Goal: Task Accomplishment & Management: Complete application form

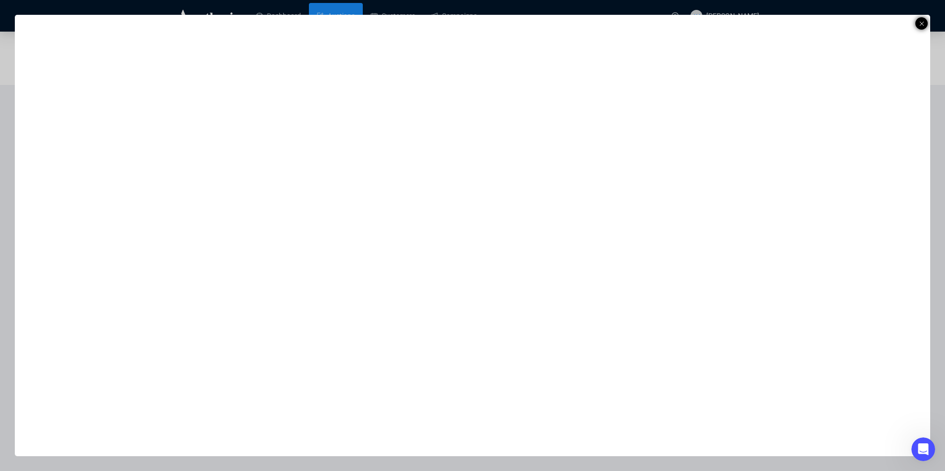
click at [922, 22] on icon at bounding box center [921, 24] width 5 height 12
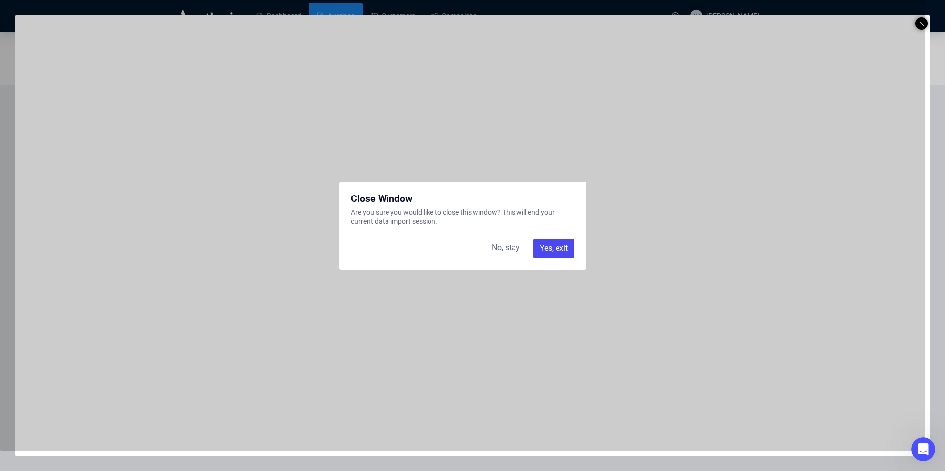
click at [543, 249] on div "Yes, exit" at bounding box center [553, 249] width 41 height 18
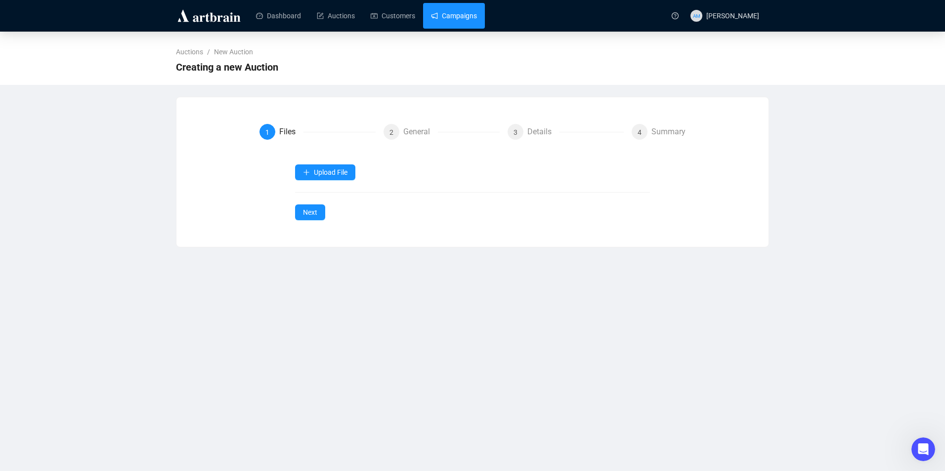
click at [457, 13] on link "Campaigns" at bounding box center [454, 16] width 46 height 26
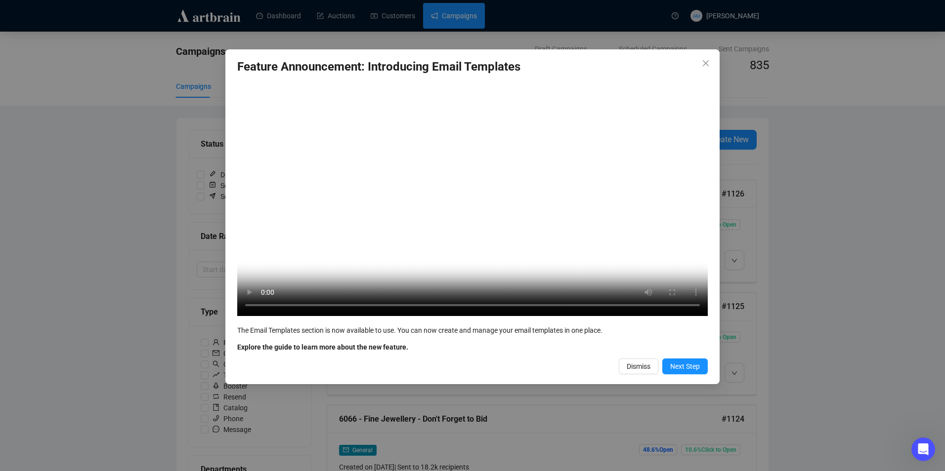
click at [642, 372] on span "Dismiss" at bounding box center [639, 366] width 24 height 11
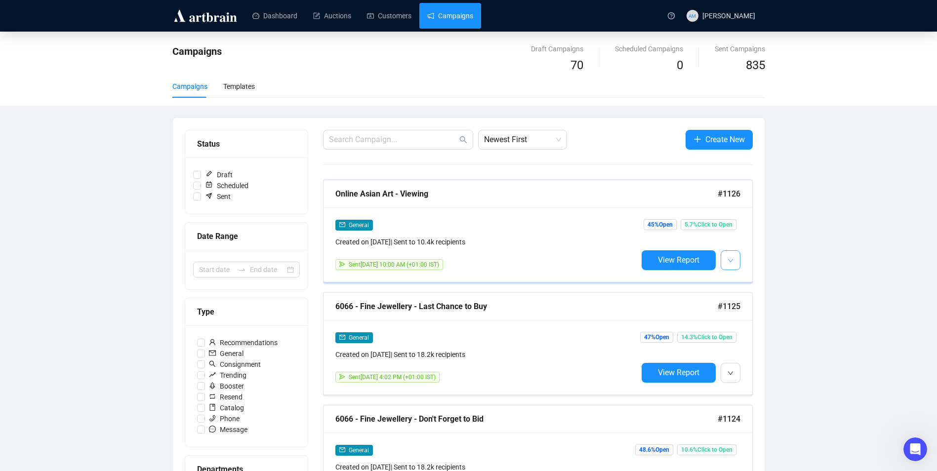
click at [730, 262] on icon "down" at bounding box center [731, 261] width 6 height 6
click at [752, 314] on span "Duplicate" at bounding box center [755, 313] width 29 height 8
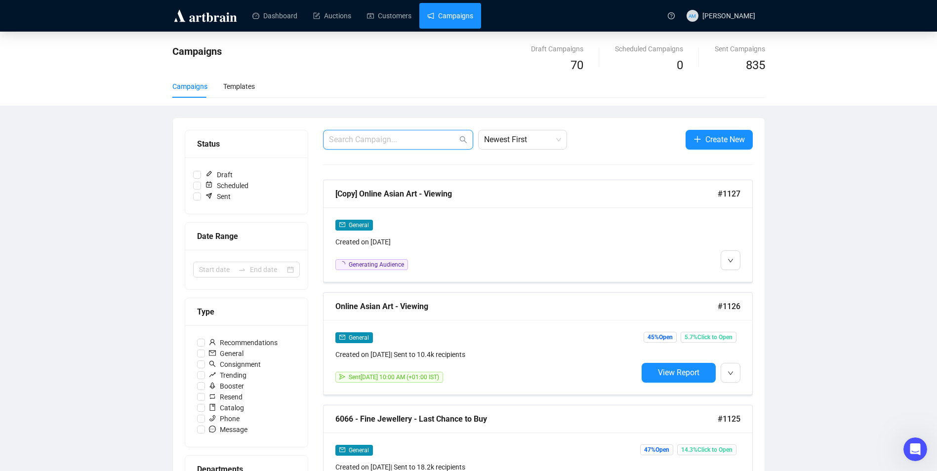
click at [436, 140] on input "text" at bounding box center [393, 140] width 128 height 12
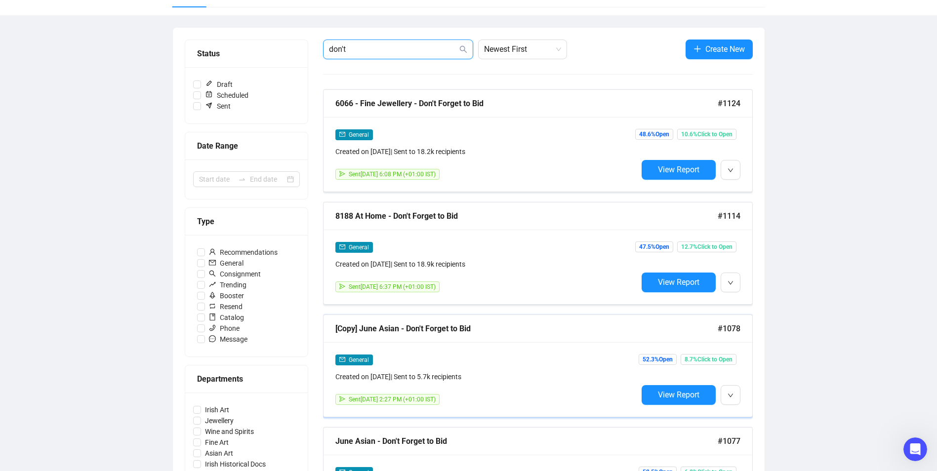
scroll to position [99, 0]
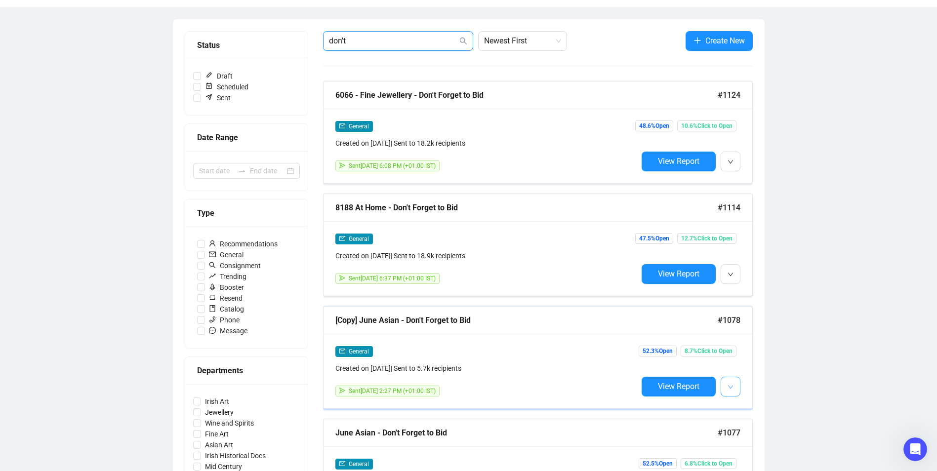
type input "don't"
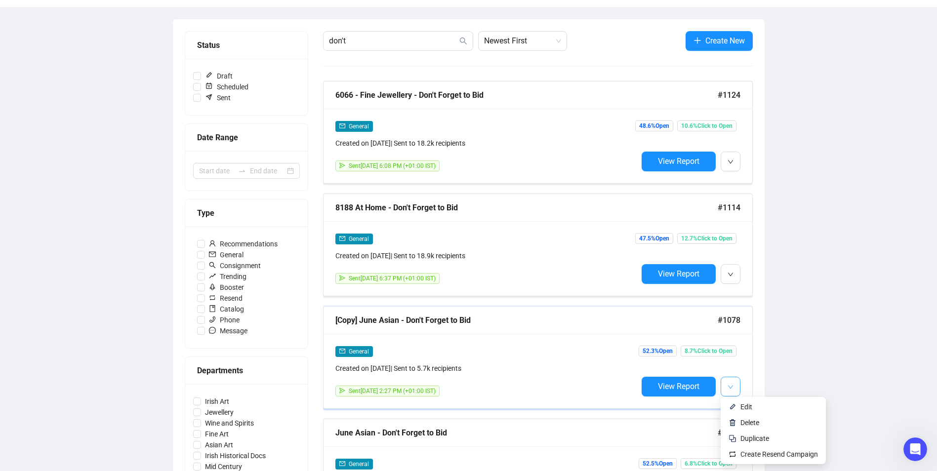
click at [736, 386] on button "button" at bounding box center [731, 387] width 20 height 20
click at [752, 406] on span "Edit" at bounding box center [747, 407] width 12 height 8
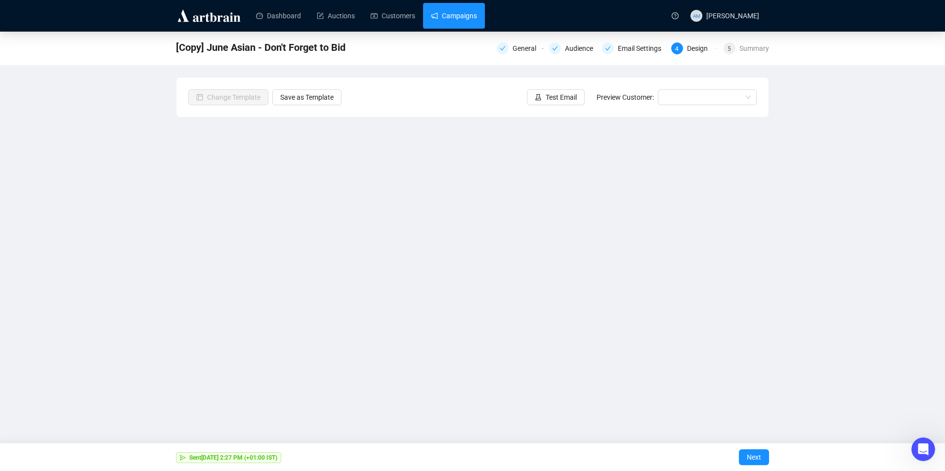
click at [437, 18] on link "Campaigns" at bounding box center [454, 16] width 46 height 26
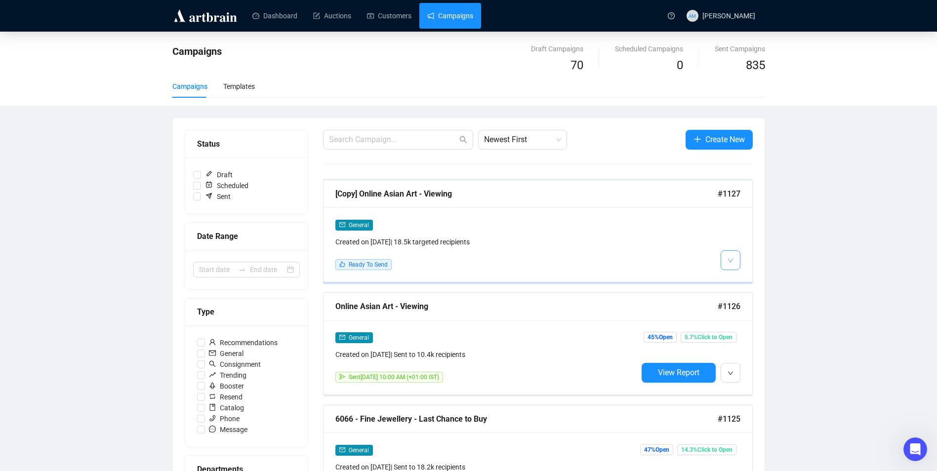
click at [732, 258] on icon "down" at bounding box center [731, 261] width 6 height 6
click at [748, 283] on span "Edit" at bounding box center [747, 282] width 12 height 8
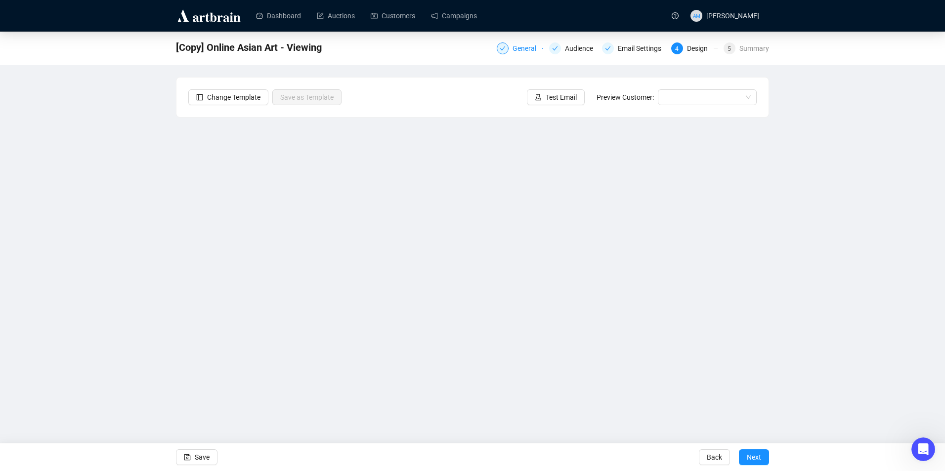
click at [522, 45] on div "General" at bounding box center [527, 48] width 30 height 12
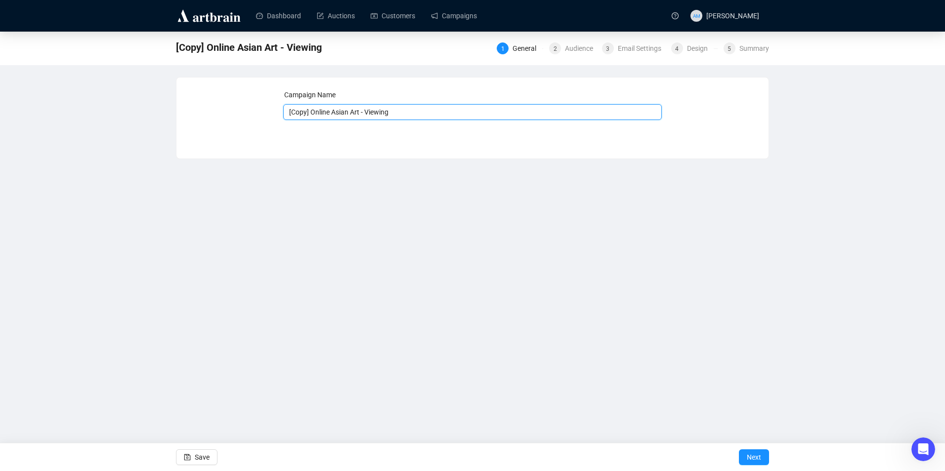
drag, startPoint x: 310, startPoint y: 111, endPoint x: 267, endPoint y: 111, distance: 43.5
click at [271, 112] on div "Campaign Name [Copy] Online Asian Art - Viewing Save Next" at bounding box center [472, 110] width 568 height 42
drag, startPoint x: 383, startPoint y: 112, endPoint x: 346, endPoint y: 115, distance: 37.2
click at [346, 115] on input "Online Asian Art - Viewing" at bounding box center [472, 112] width 379 height 16
type input "Online Asian Art - Don't Forget to Bid"
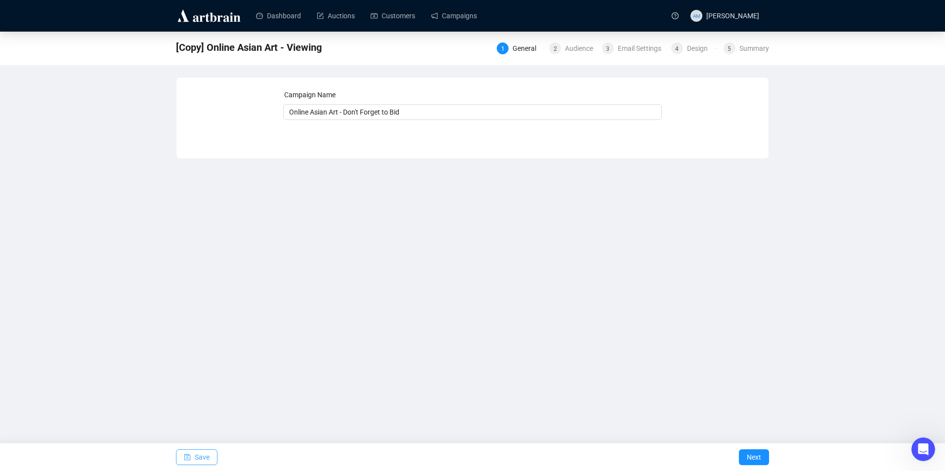
click at [189, 452] on span "button" at bounding box center [187, 458] width 7 height 28
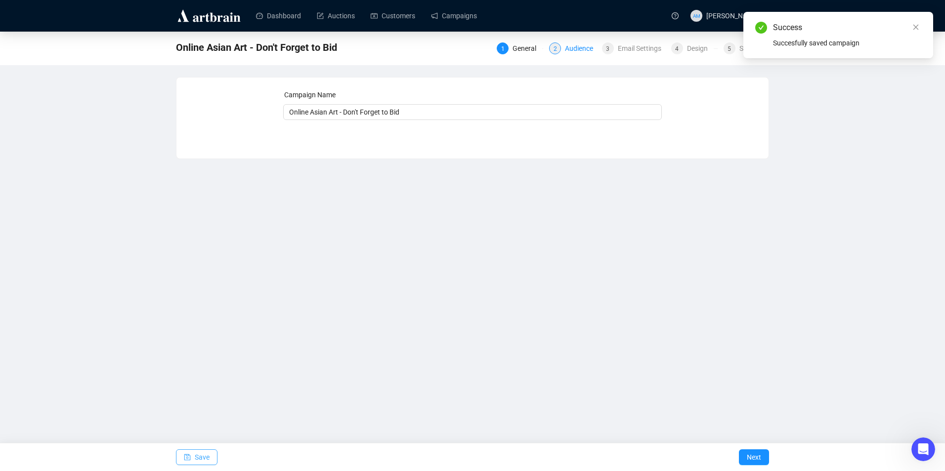
click at [562, 50] on div "2 Audience" at bounding box center [572, 48] width 46 height 12
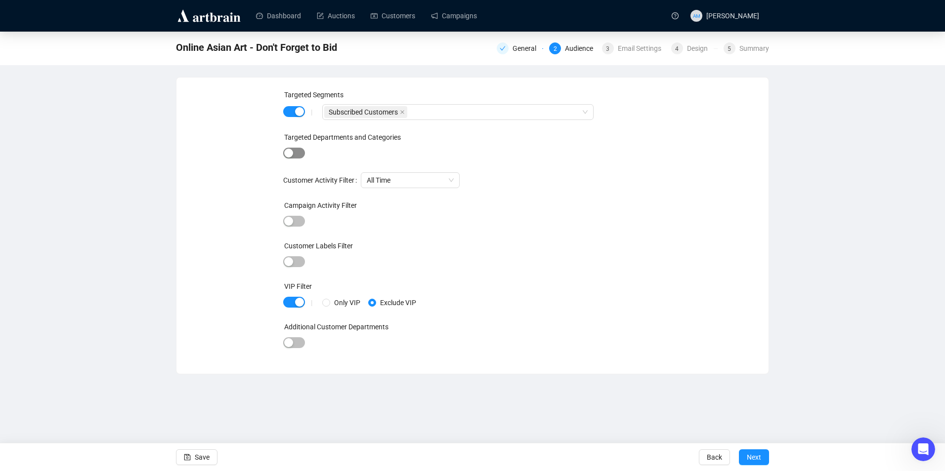
click at [293, 156] on div "button" at bounding box center [288, 153] width 9 height 9
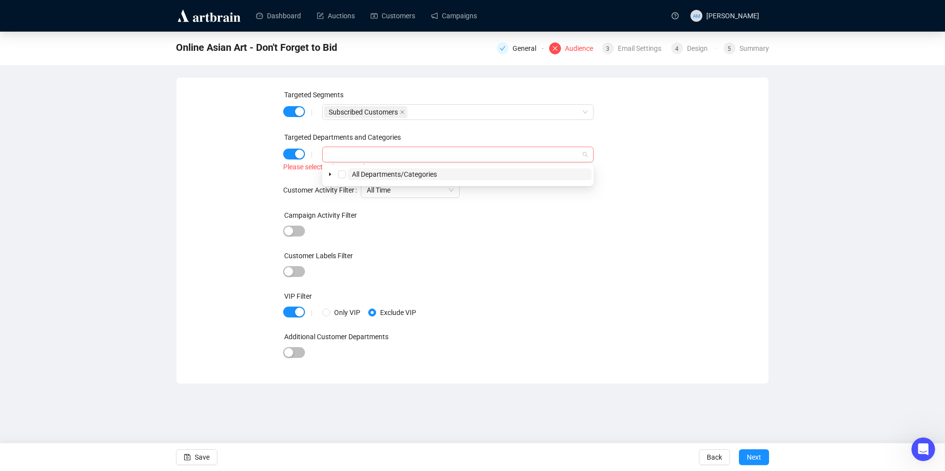
click at [364, 157] on div at bounding box center [452, 155] width 257 height 14
click at [332, 173] on icon "caret-down" at bounding box center [330, 174] width 5 height 5
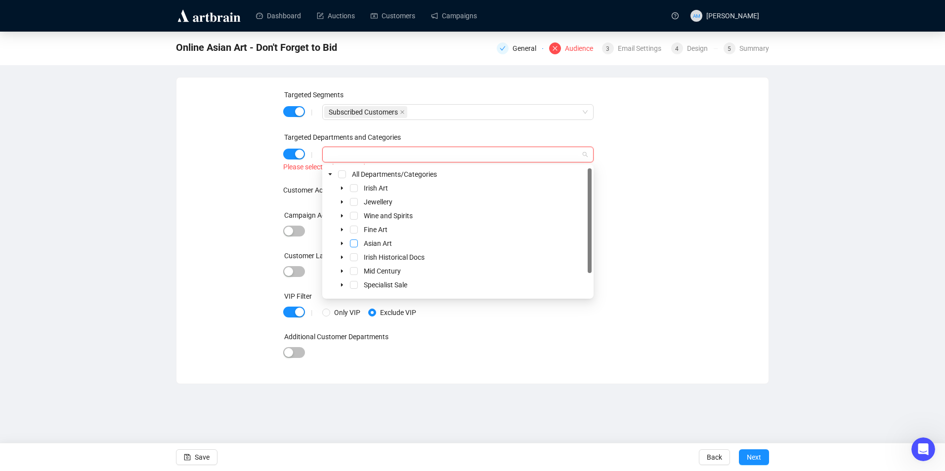
click at [356, 244] on span "Select Asian Art" at bounding box center [354, 244] width 8 height 8
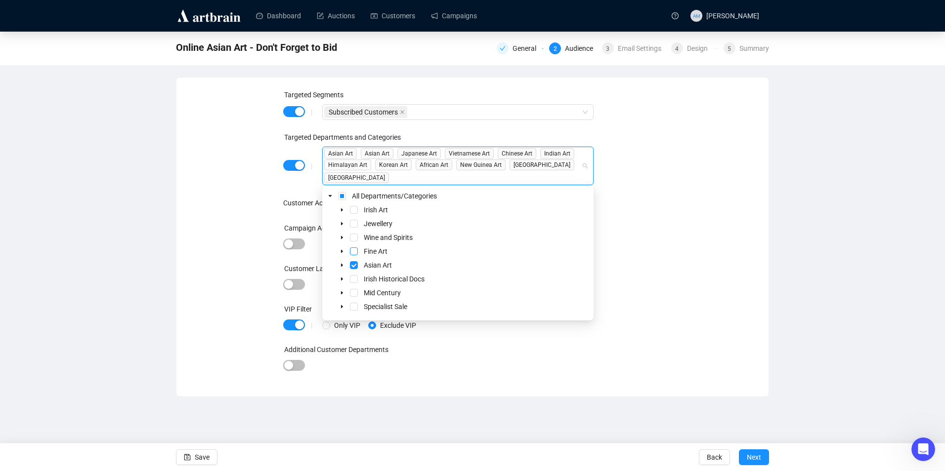
click at [355, 254] on span "Select Fine Art" at bounding box center [354, 252] width 8 height 8
click at [209, 181] on div "Targeted Segments | Subscribed Customers Targeted Departments and Categories | …" at bounding box center [472, 236] width 568 height 295
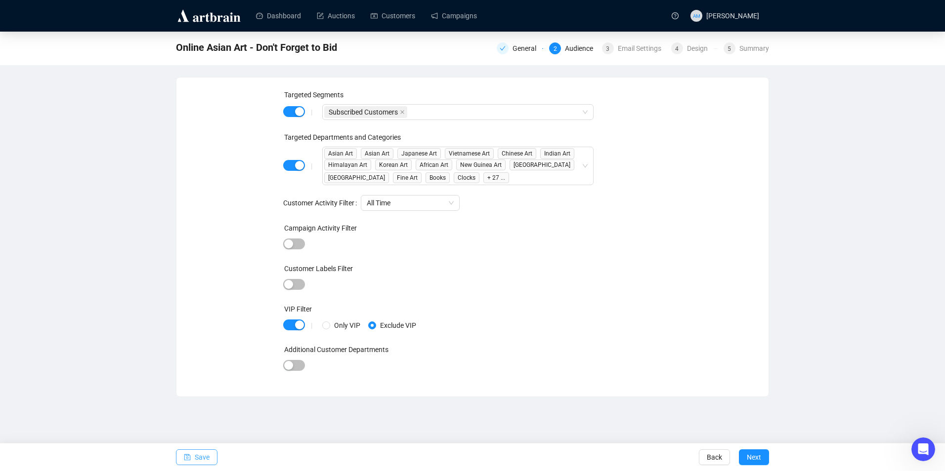
click at [191, 451] on button "Save" at bounding box center [197, 458] width 42 height 16
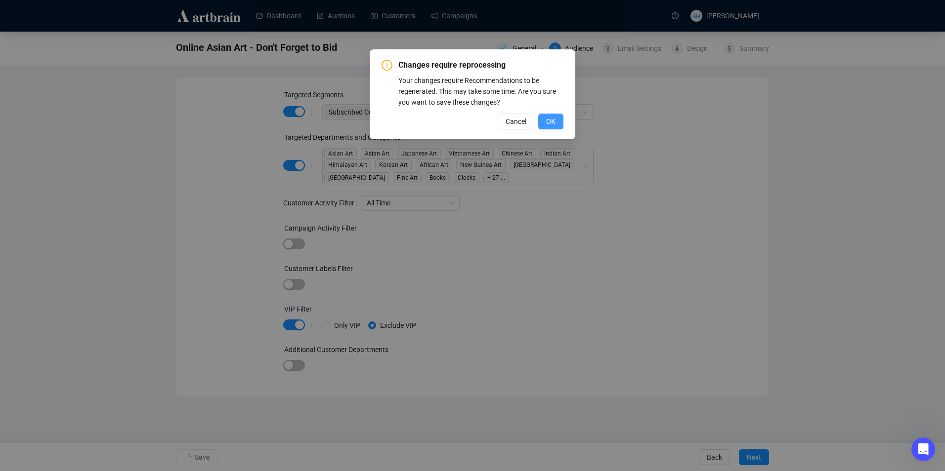
click at [547, 119] on span "OK" at bounding box center [550, 121] width 9 height 11
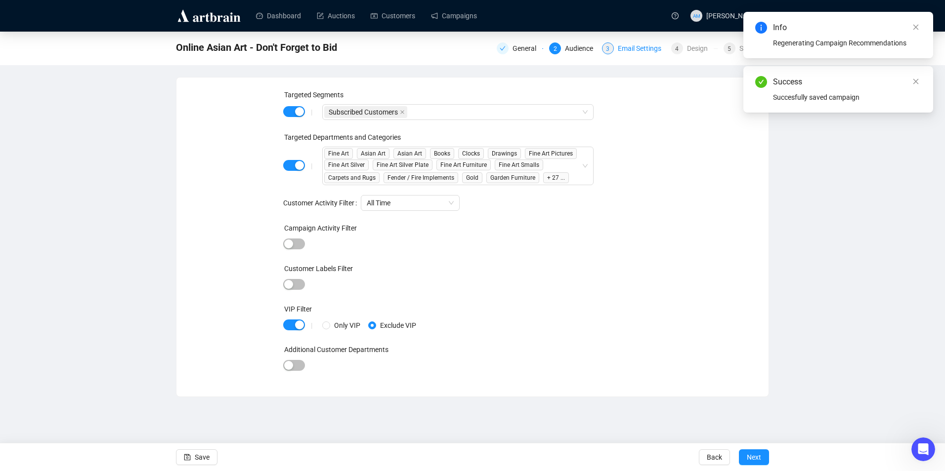
click at [615, 50] on div "3 Email Settings" at bounding box center [633, 48] width 63 height 12
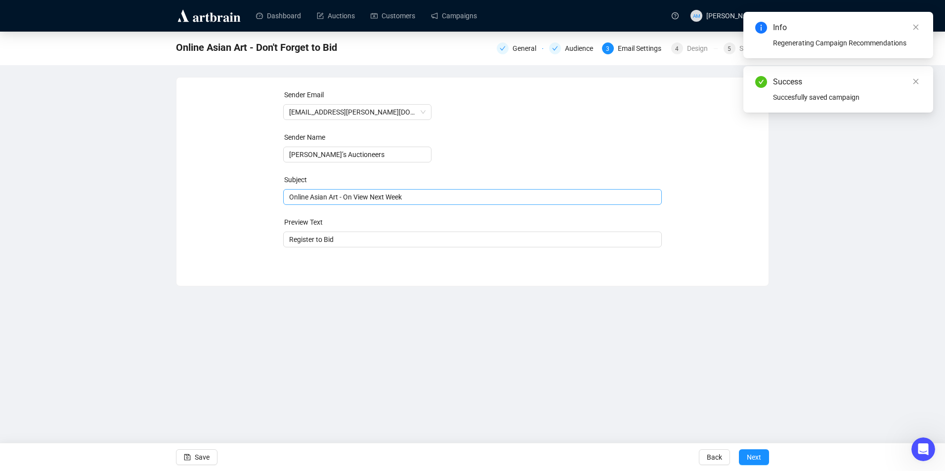
click at [412, 198] on span "Online Asian Art - On View Next Week" at bounding box center [472, 197] width 379 height 8
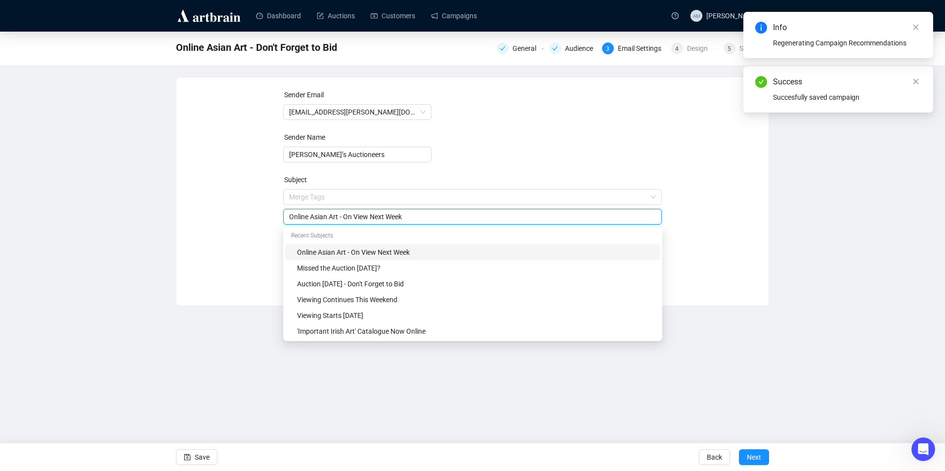
drag, startPoint x: 419, startPoint y: 215, endPoint x: 394, endPoint y: 216, distance: 24.7
click at [394, 216] on input "Online Asian Art - On View Next Week" at bounding box center [472, 216] width 367 height 11
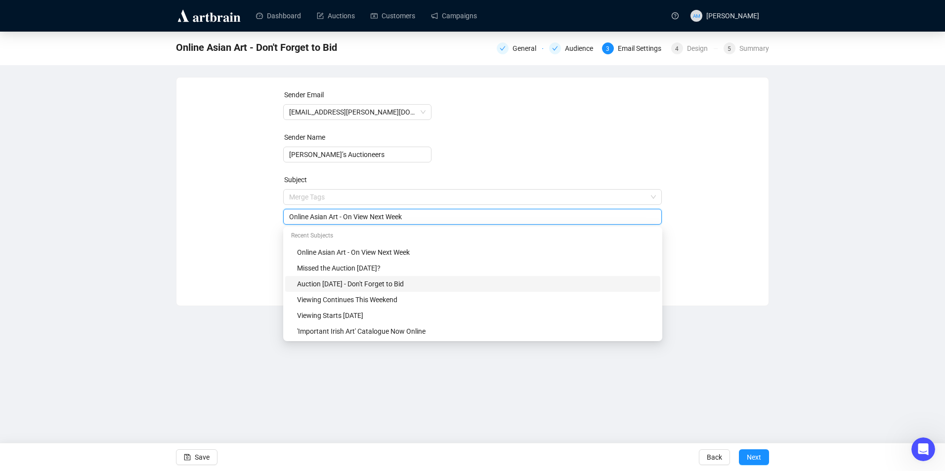
click at [382, 285] on div "Auction [DATE] - Don't Forget to Bid" at bounding box center [475, 284] width 357 height 11
type input "Auction [DATE] - Don't Forget to Bid"
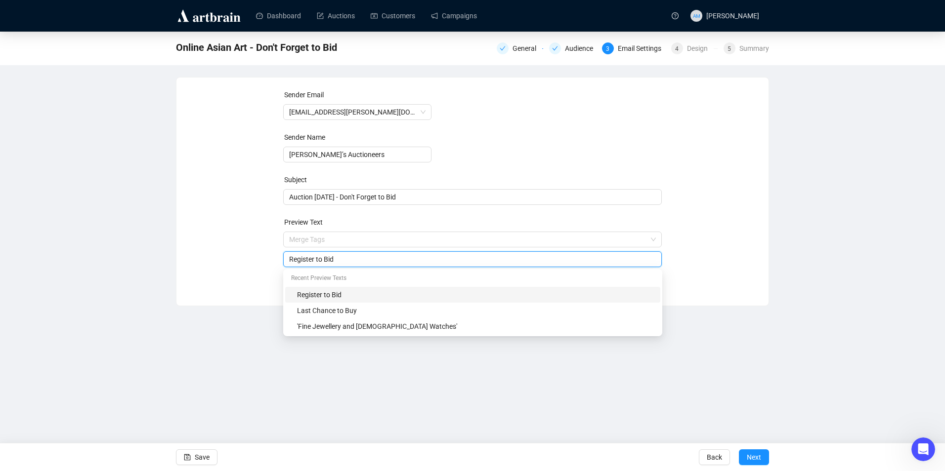
click at [399, 261] on input "Register to Bid" at bounding box center [472, 259] width 367 height 11
click at [399, 260] on input "Register to Bid" at bounding box center [472, 259] width 367 height 11
drag, startPoint x: 399, startPoint y: 260, endPoint x: 248, endPoint y: 261, distance: 150.7
click at [248, 261] on div "Sender Email [EMAIL_ADDRESS][PERSON_NAME][DOMAIN_NAME] Sender Name [PERSON_NAME…" at bounding box center [472, 184] width 568 height 190
type input "Online Asian Art"
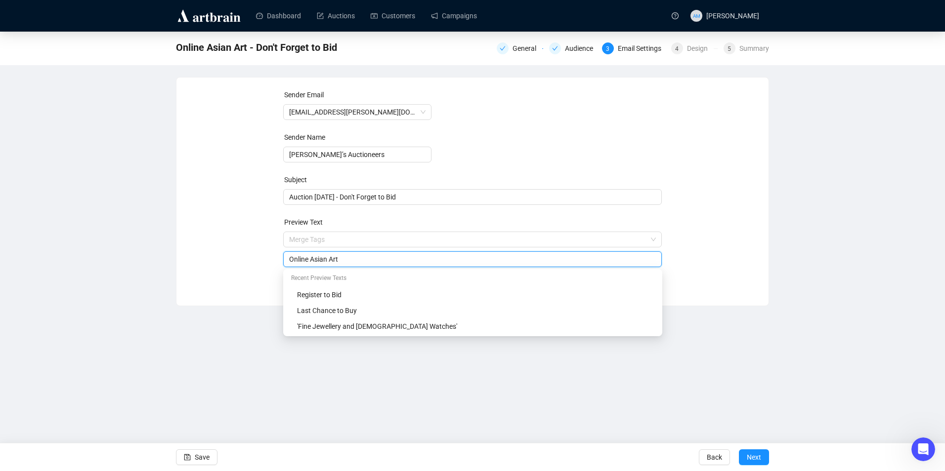
click at [205, 252] on div "Sender Email [EMAIL_ADDRESS][PERSON_NAME][DOMAIN_NAME] Sender Name [PERSON_NAME…" at bounding box center [472, 184] width 568 height 190
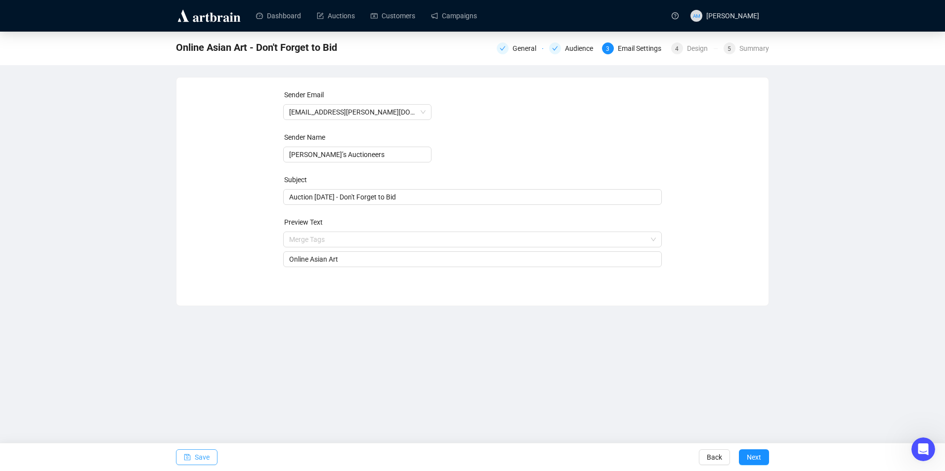
click at [212, 457] on button "Save" at bounding box center [197, 458] width 42 height 16
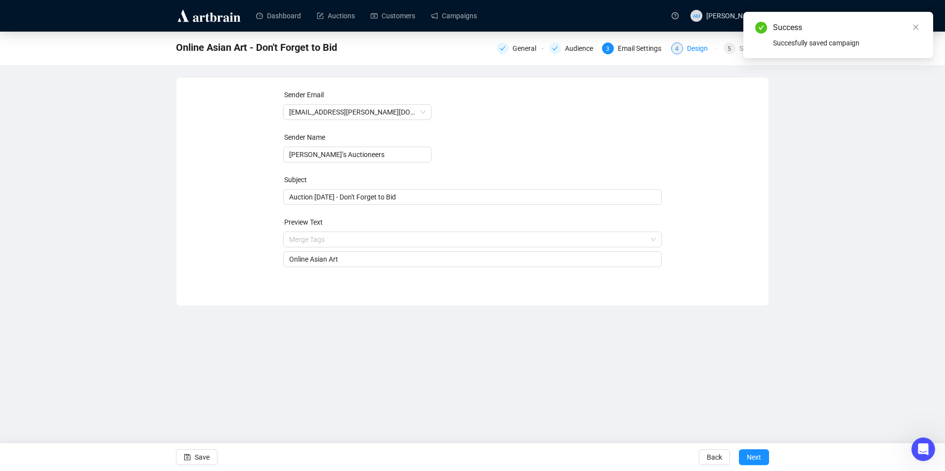
click at [687, 50] on div "4 Design" at bounding box center [694, 48] width 46 height 12
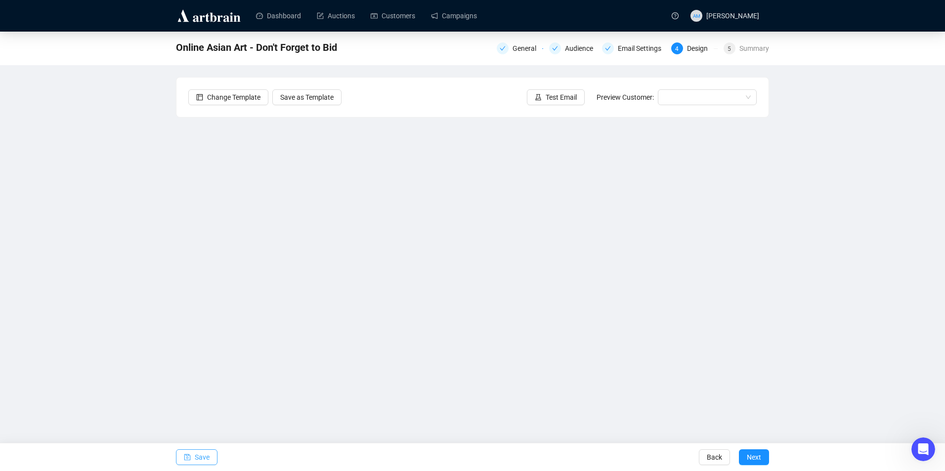
drag, startPoint x: 211, startPoint y: 454, endPoint x: 218, endPoint y: 444, distance: 12.1
click at [211, 454] on button "Save" at bounding box center [197, 458] width 42 height 16
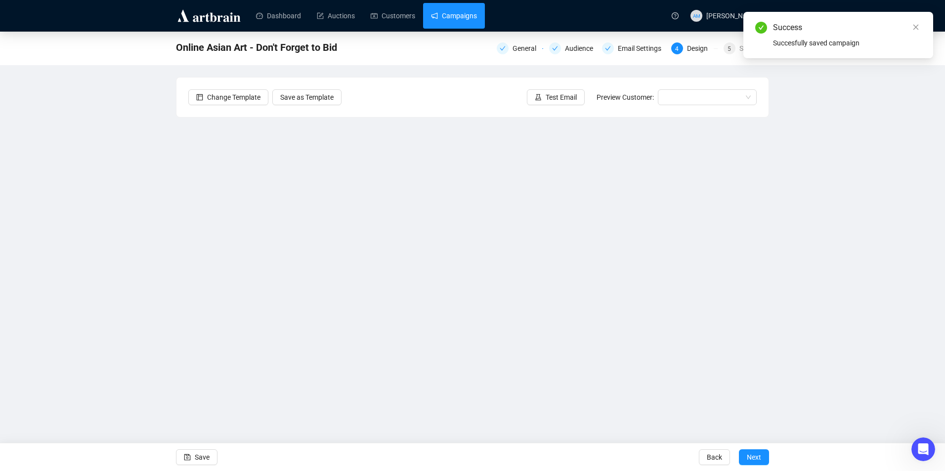
click at [463, 27] on link "Campaigns" at bounding box center [454, 16] width 46 height 26
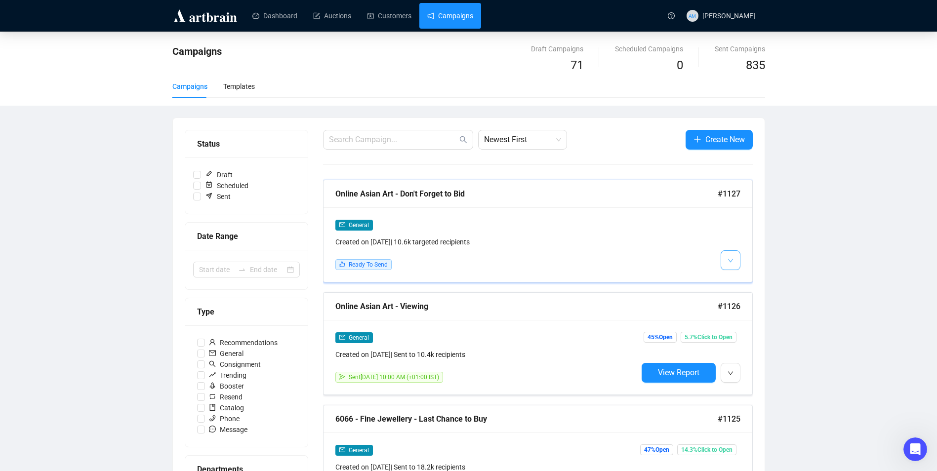
drag, startPoint x: 735, startPoint y: 252, endPoint x: 733, endPoint y: 260, distance: 9.1
click at [735, 252] on button "button" at bounding box center [731, 261] width 20 height 20
click at [737, 281] on li "Edit" at bounding box center [749, 282] width 52 height 16
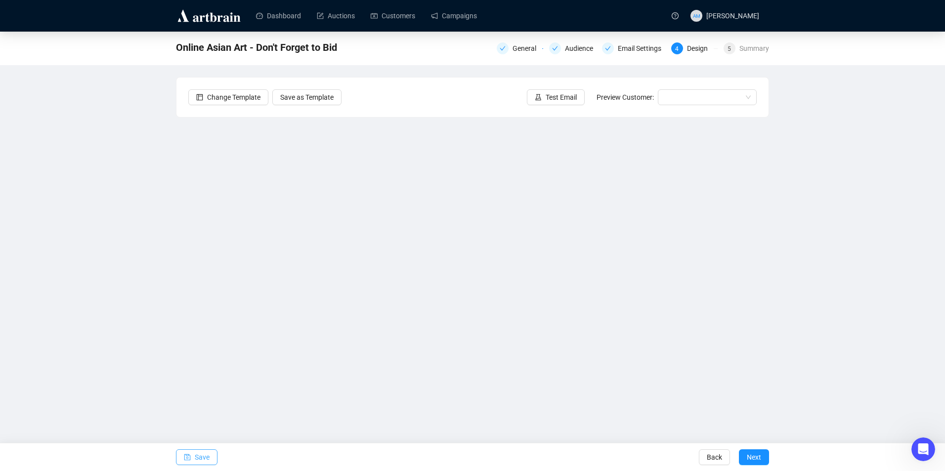
click at [198, 455] on span "Save" at bounding box center [202, 458] width 15 height 28
click at [210, 453] on button "Save" at bounding box center [197, 458] width 42 height 16
click at [182, 451] on button "Save" at bounding box center [197, 458] width 42 height 16
click at [204, 456] on span "Save" at bounding box center [202, 458] width 15 height 28
click at [550, 102] on span "Test Email" at bounding box center [561, 97] width 31 height 11
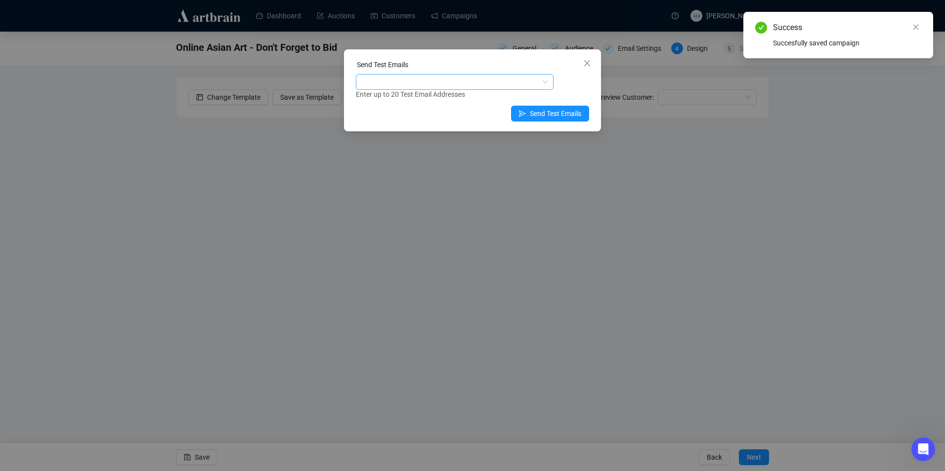
click at [444, 76] on div at bounding box center [449, 82] width 183 height 14
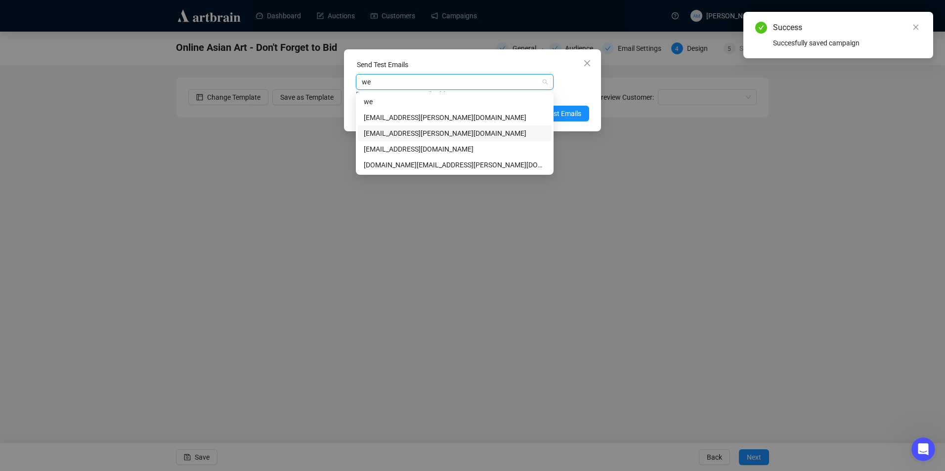
type input "wei"
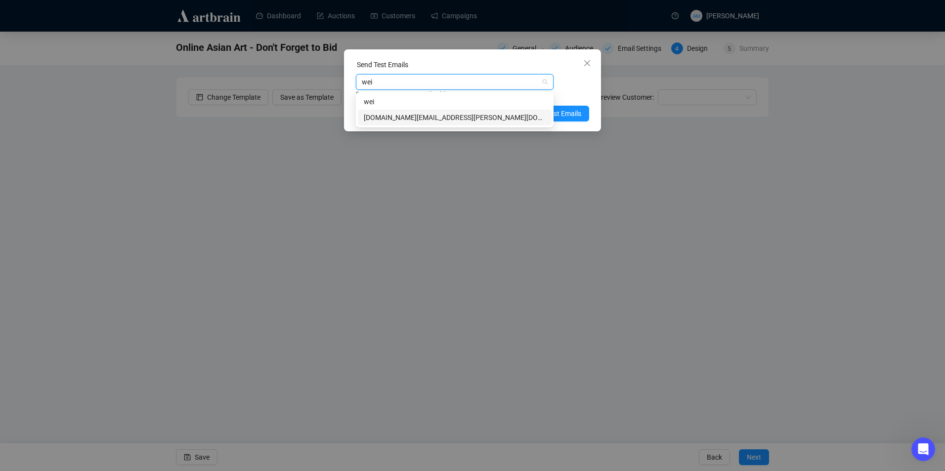
click at [414, 119] on div "[DOMAIN_NAME][EMAIL_ADDRESS][PERSON_NAME][DOMAIN_NAME]" at bounding box center [455, 117] width 182 height 11
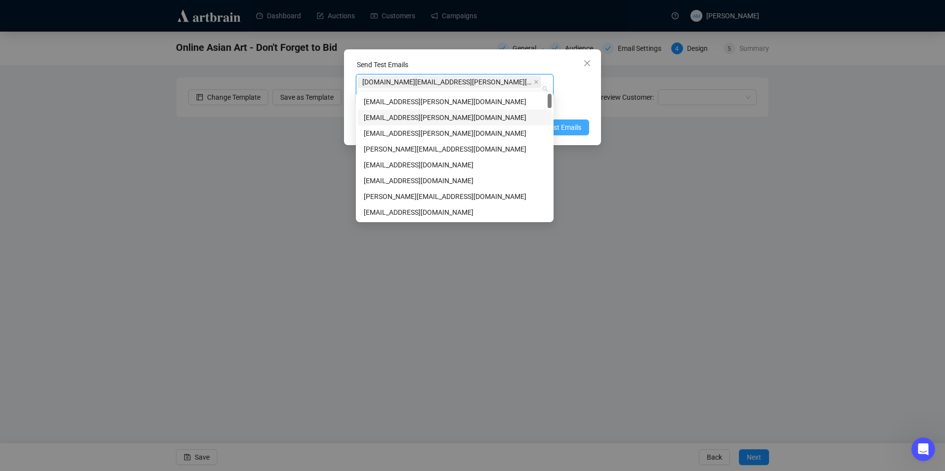
click at [567, 122] on span "Send Test Emails" at bounding box center [555, 127] width 51 height 11
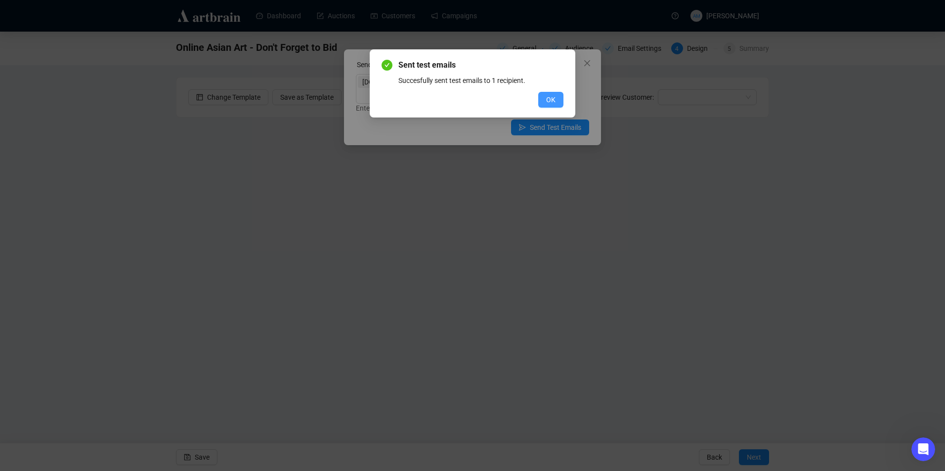
click at [544, 97] on button "OK" at bounding box center [550, 100] width 25 height 16
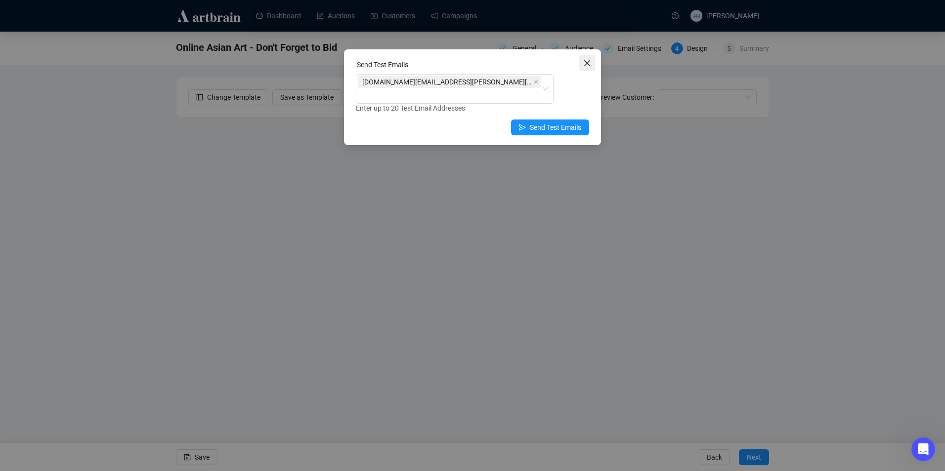
click at [585, 63] on icon "close" at bounding box center [587, 63] width 8 height 8
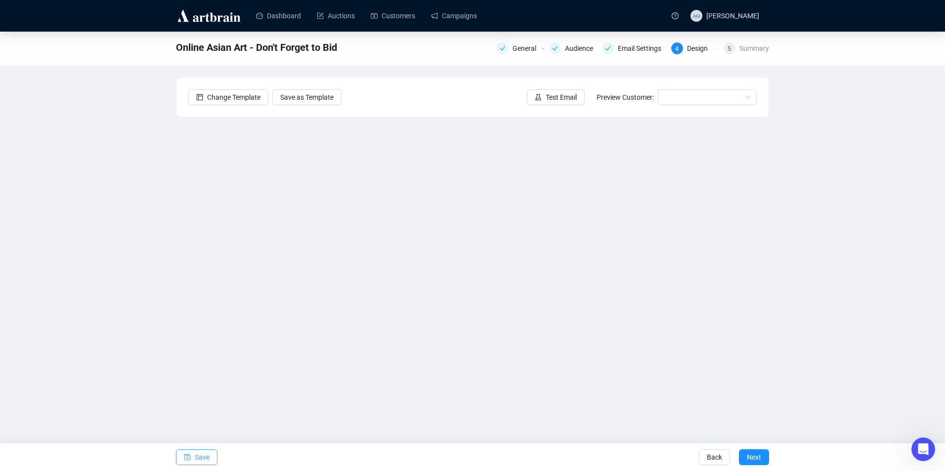
click at [202, 455] on span "Save" at bounding box center [202, 458] width 15 height 28
click at [542, 101] on span "button" at bounding box center [538, 97] width 7 height 11
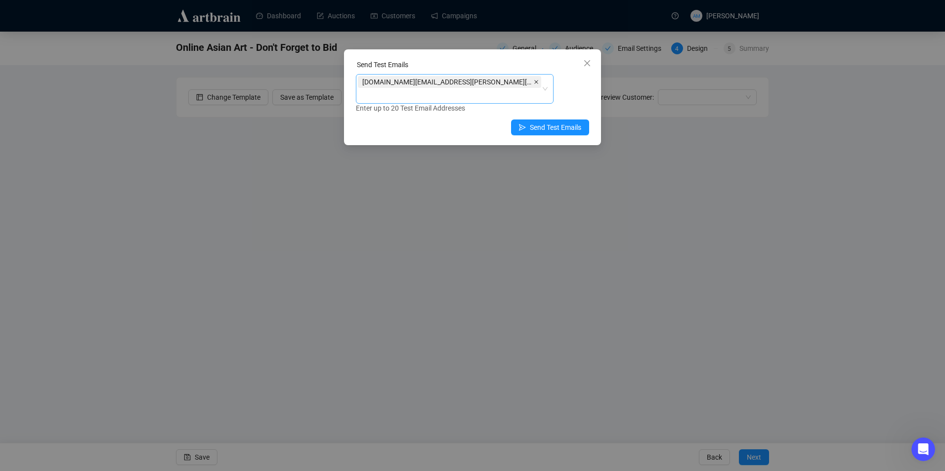
click at [534, 81] on icon "close" at bounding box center [536, 82] width 4 height 4
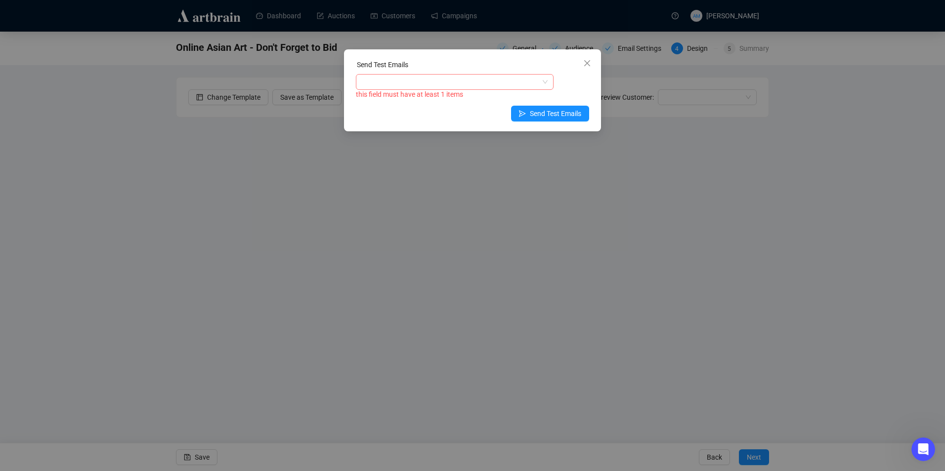
click at [451, 78] on div at bounding box center [449, 82] width 183 height 14
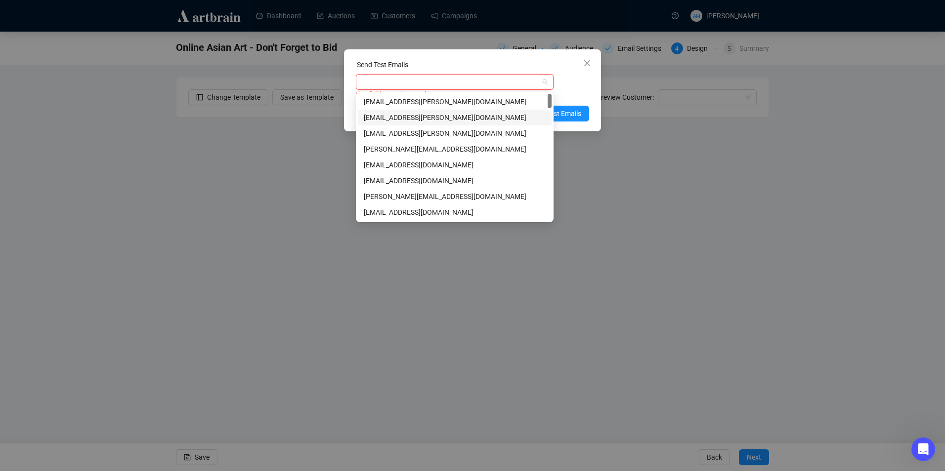
click at [445, 119] on div "[EMAIL_ADDRESS][PERSON_NAME][DOMAIN_NAME]" at bounding box center [455, 117] width 182 height 11
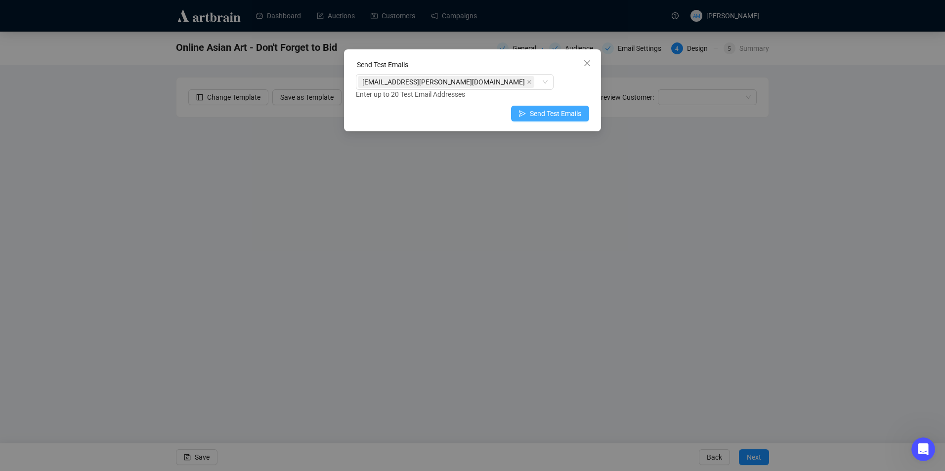
click at [565, 111] on span "Send Test Emails" at bounding box center [555, 113] width 51 height 11
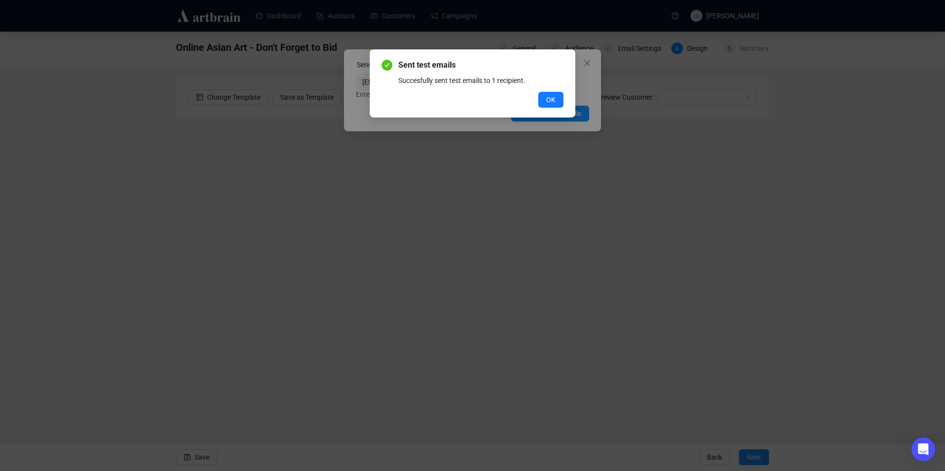
click at [549, 97] on span "OK" at bounding box center [550, 99] width 9 height 11
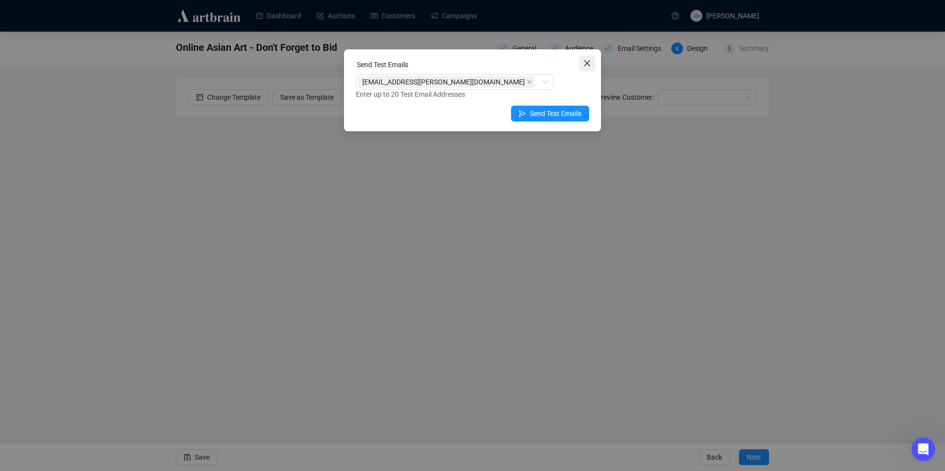
click at [589, 65] on icon "close" at bounding box center [587, 63] width 6 height 6
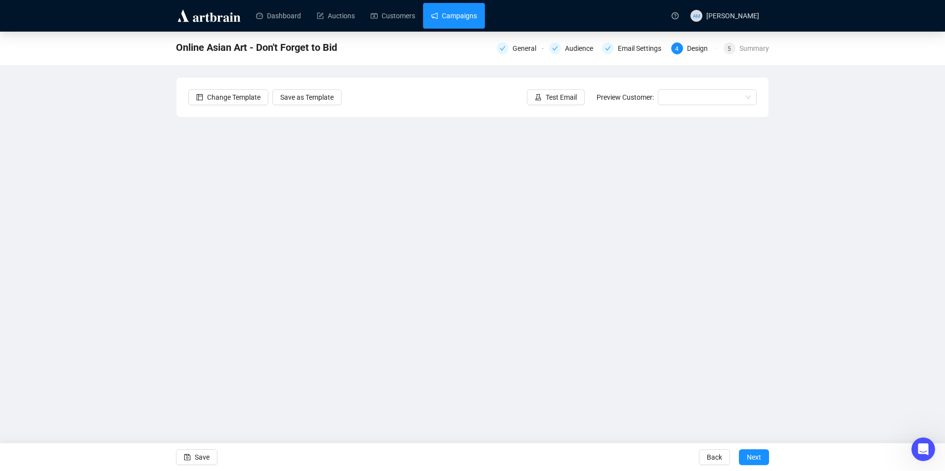
click at [473, 16] on link "Campaigns" at bounding box center [454, 16] width 46 height 26
